Goal: Task Accomplishment & Management: Manage account settings

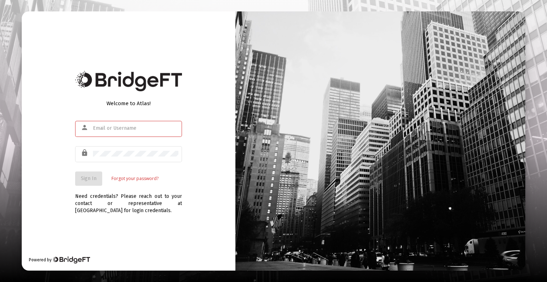
click at [132, 130] on input "text" at bounding box center [135, 128] width 85 height 6
type input "[EMAIL_ADDRESS][DOMAIN_NAME]"
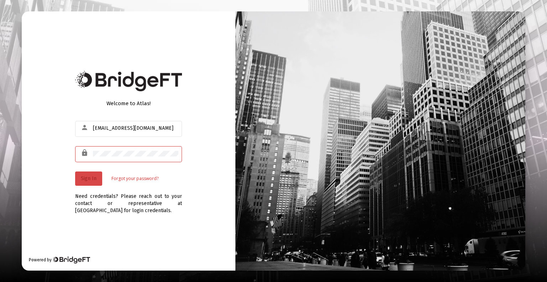
click at [96, 178] on button "Sign In" at bounding box center [88, 178] width 27 height 14
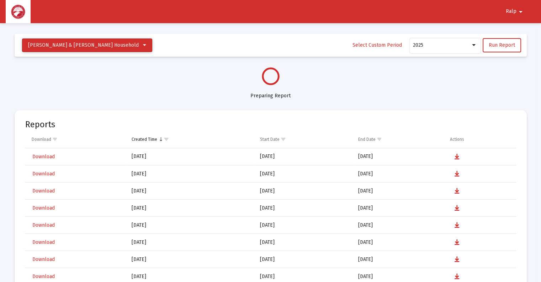
click at [112, 45] on button "[PERSON_NAME] & [PERSON_NAME] Household" at bounding box center [87, 45] width 130 height 14
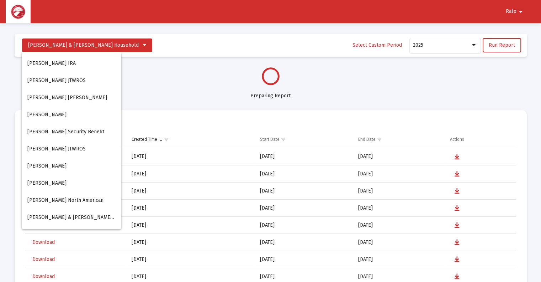
select select "View all"
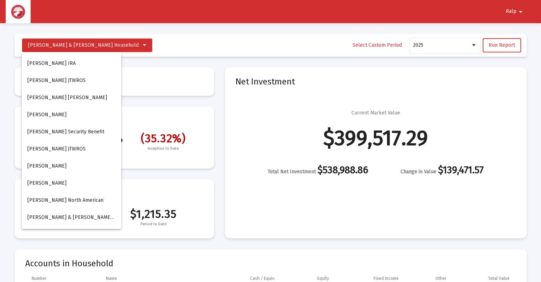
click at [230, 49] on div at bounding box center [270, 141] width 541 height 282
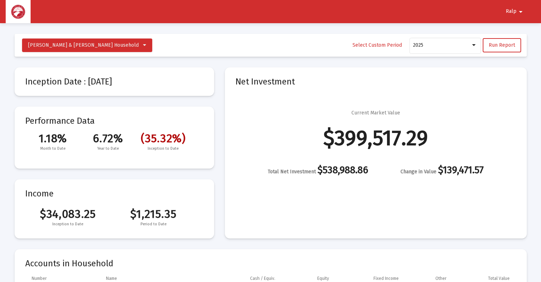
click at [522, 11] on mat-icon "arrow_drop_down" at bounding box center [521, 12] width 9 height 14
click at [522, 11] on div at bounding box center [270, 141] width 541 height 282
click at [112, 46] on button "[PERSON_NAME] & [PERSON_NAME] Household" at bounding box center [87, 45] width 130 height 14
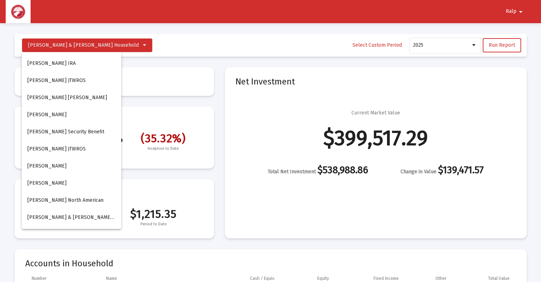
click at [256, 47] on div at bounding box center [270, 141] width 541 height 282
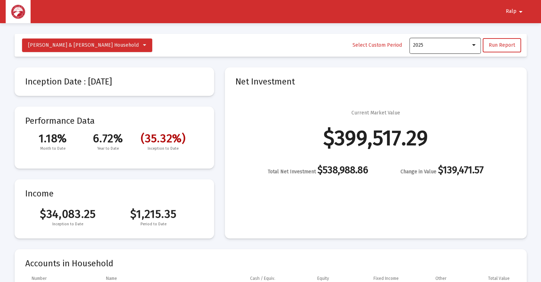
click at [476, 44] on div at bounding box center [474, 45] width 4 height 2
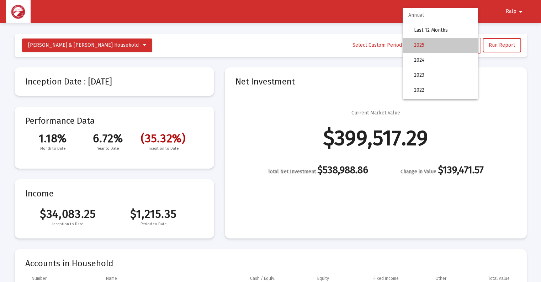
click at [449, 46] on span "2025" at bounding box center [443, 45] width 58 height 15
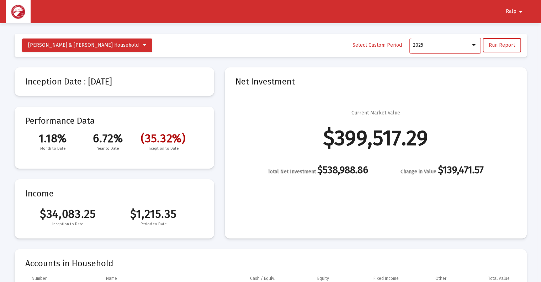
click at [16, 11] on img at bounding box center [18, 12] width 14 height 14
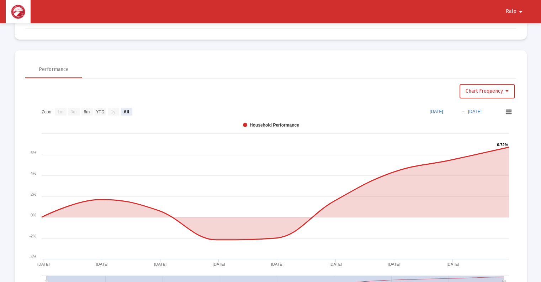
scroll to position [426, 0]
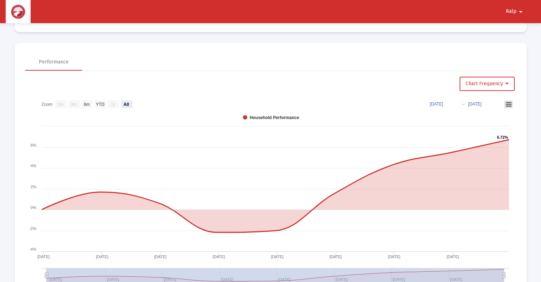
click at [509, 105] on icon at bounding box center [509, 105] width 5 height 4
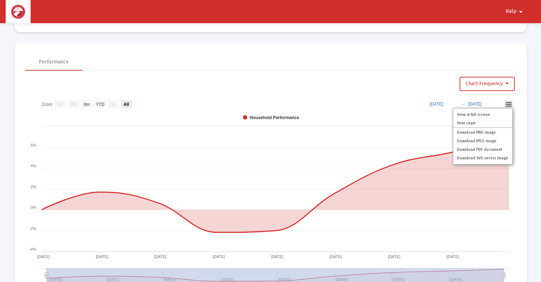
click at [400, 106] on rect at bounding box center [270, 194] width 491 height 196
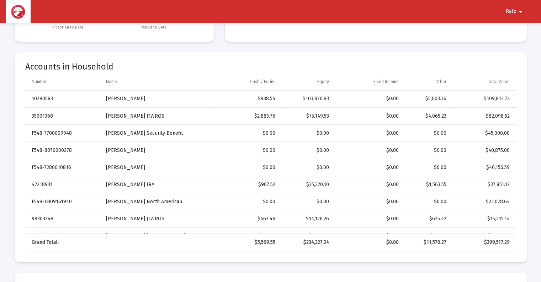
scroll to position [0, 0]
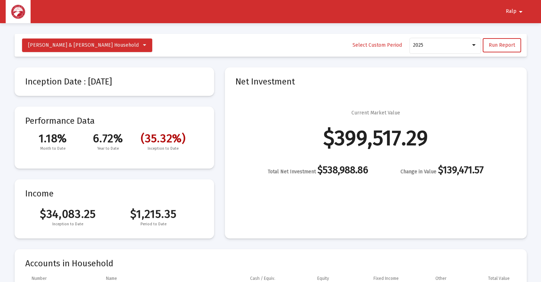
click at [521, 11] on mat-icon "arrow_drop_down" at bounding box center [521, 12] width 9 height 14
click at [523, 31] on button "Logout" at bounding box center [518, 30] width 40 height 17
